Goal: Task Accomplishment & Management: Use online tool/utility

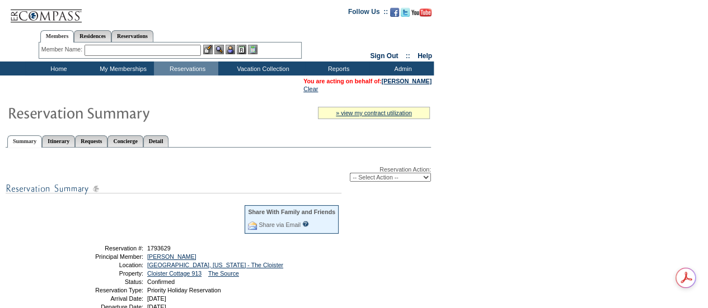
click at [119, 55] on input "text" at bounding box center [142, 50] width 116 height 11
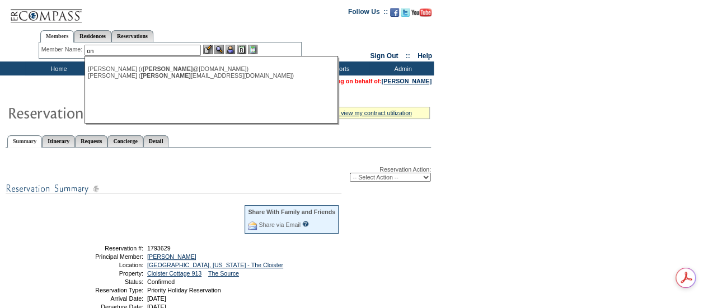
type input "o"
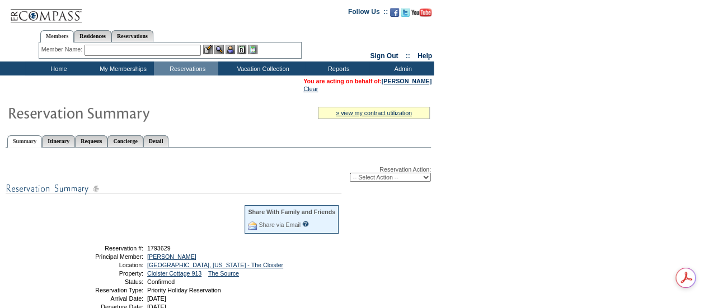
type input "n"
click at [96, 47] on input "o'neil" at bounding box center [142, 50] width 116 height 11
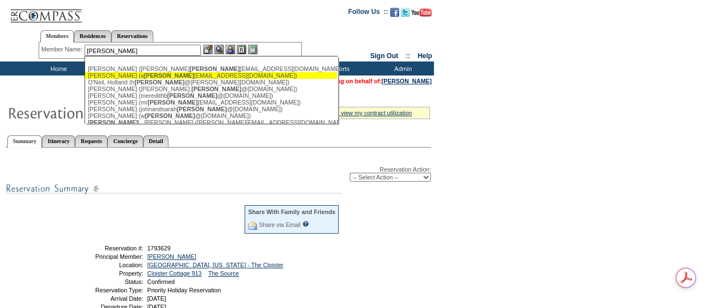
click at [111, 46] on input "[PERSON_NAME]" at bounding box center [142, 50] width 116 height 11
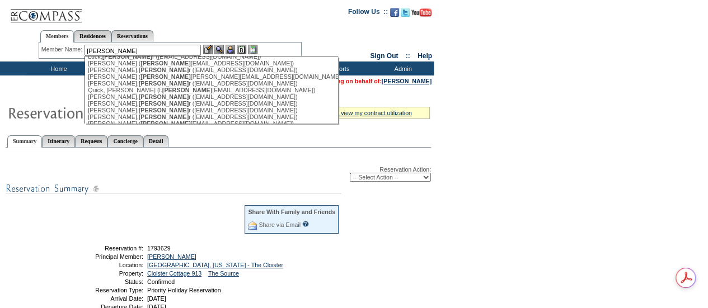
scroll to position [220, 0]
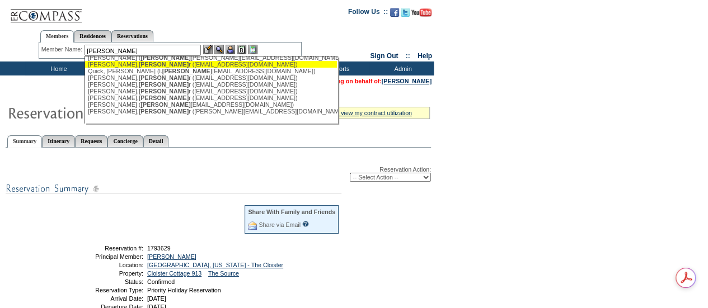
click at [139, 61] on span "[PERSON_NAME]" at bounding box center [164, 64] width 50 height 7
type input "[PERSON_NAME] ([EMAIL_ADDRESS][DOMAIN_NAME])"
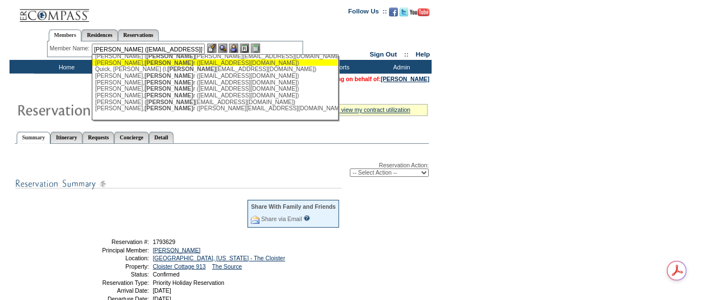
scroll to position [0, 0]
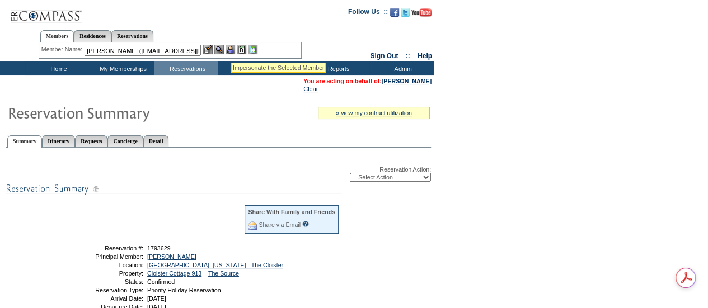
click at [232, 49] on img at bounding box center [230, 50] width 10 height 10
click at [220, 50] on img at bounding box center [219, 50] width 10 height 10
